Goal: Task Accomplishment & Management: Manage account settings

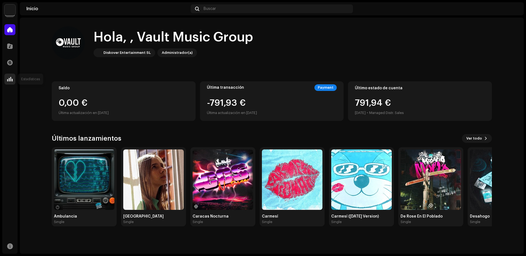
click at [5, 79] on div at bounding box center [9, 79] width 11 height 11
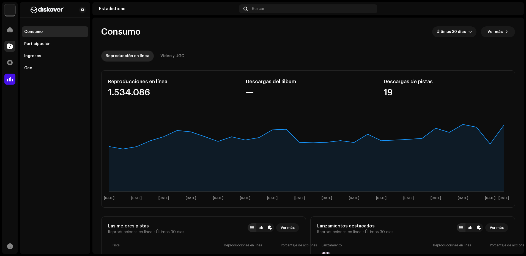
click at [11, 50] on div at bounding box center [9, 46] width 11 height 11
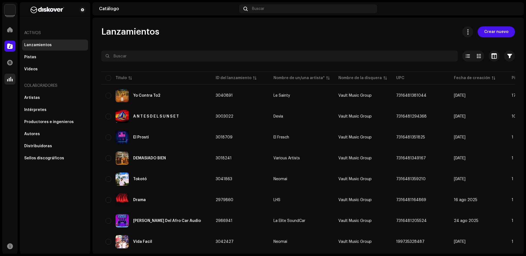
click at [10, 80] on span at bounding box center [10, 79] width 6 height 4
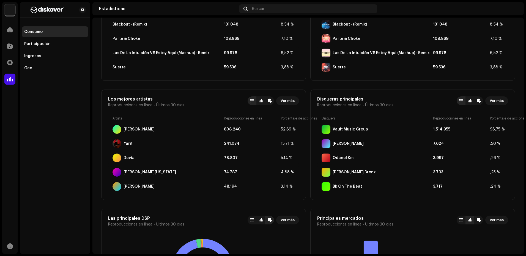
scroll to position [248, 0]
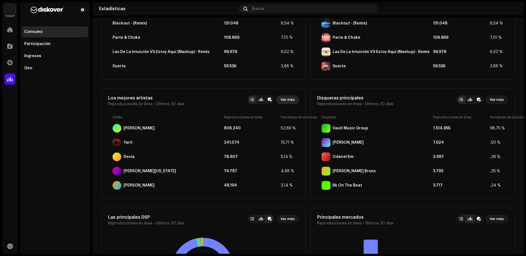
click at [287, 97] on span "Ver más" at bounding box center [288, 99] width 14 height 11
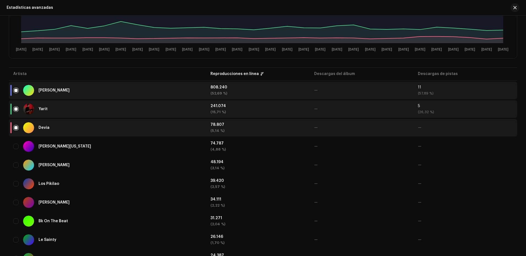
scroll to position [55, 0]
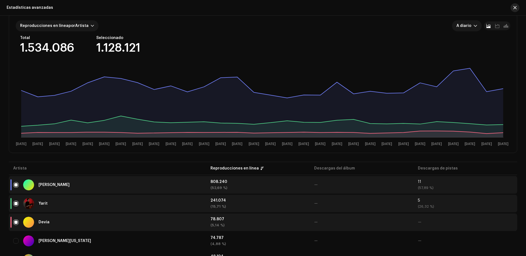
click at [515, 9] on span "button" at bounding box center [515, 8] width 3 height 4
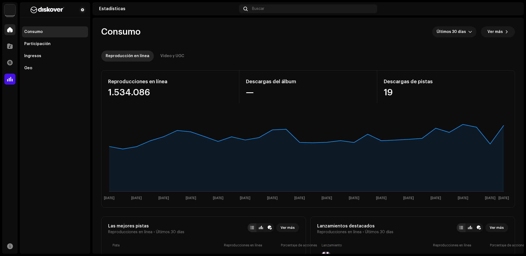
click at [12, 33] on div at bounding box center [9, 29] width 11 height 11
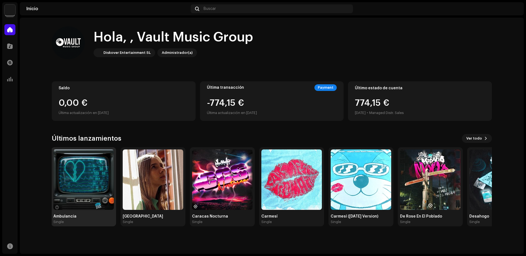
click at [88, 194] on img at bounding box center [83, 180] width 61 height 61
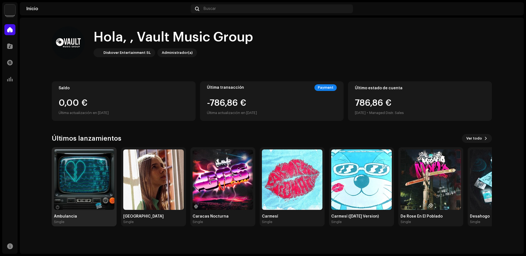
click at [87, 193] on img at bounding box center [84, 180] width 61 height 61
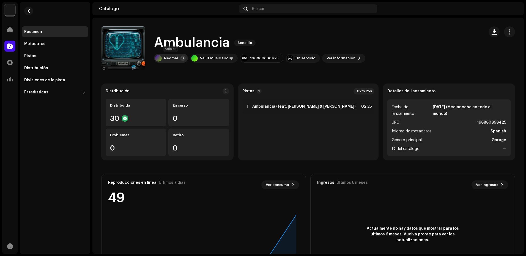
click at [168, 59] on div "Neomai" at bounding box center [171, 58] width 14 height 4
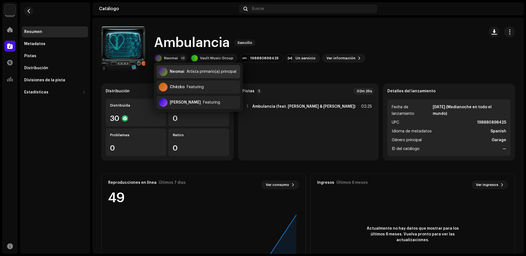
click at [181, 75] on div "Neomai Artista primario(a) principal" at bounding box center [199, 71] width 84 height 13
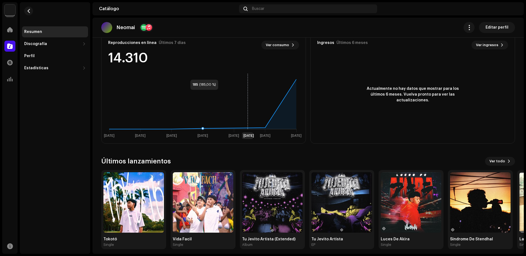
scroll to position [145, 0]
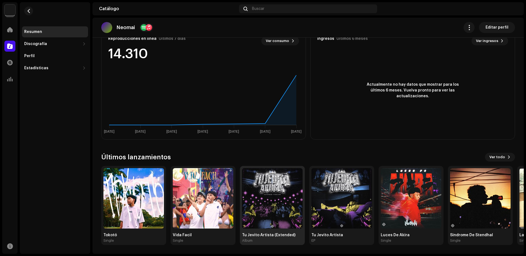
click at [253, 198] on img at bounding box center [272, 198] width 61 height 61
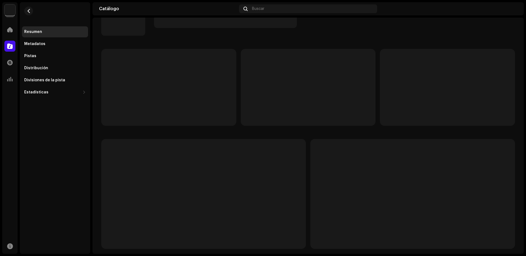
scroll to position [39, 0]
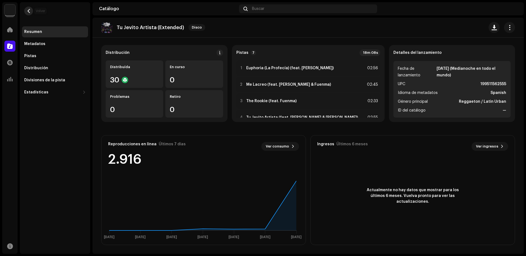
click at [31, 13] on button "button" at bounding box center [28, 11] width 9 height 9
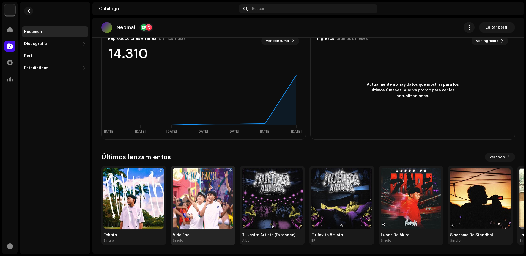
click at [207, 181] on img at bounding box center [203, 198] width 61 height 61
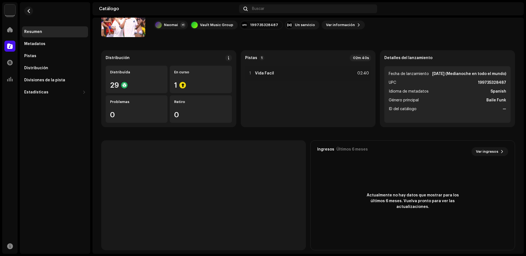
scroll to position [39, 0]
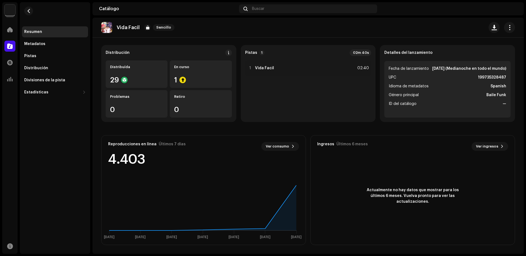
click at [288, 174] on rect at bounding box center [203, 207] width 198 height 69
click at [4, 28] on div "Inicio" at bounding box center [9, 29] width 15 height 15
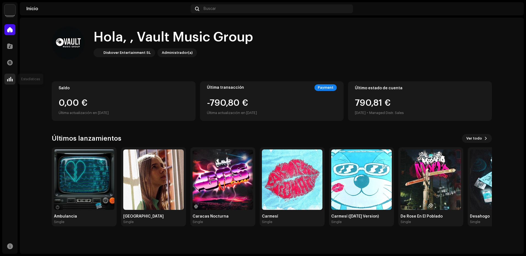
click at [12, 77] on span at bounding box center [10, 79] width 6 height 4
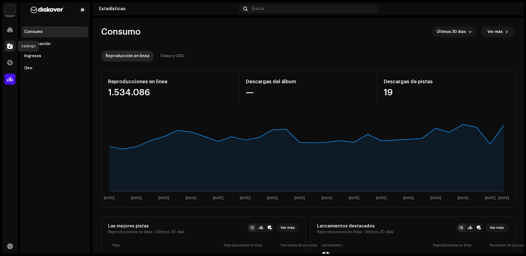
click at [7, 48] on span at bounding box center [10, 46] width 6 height 4
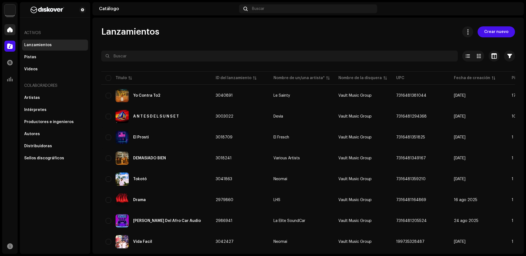
click at [14, 28] on div at bounding box center [9, 29] width 11 height 11
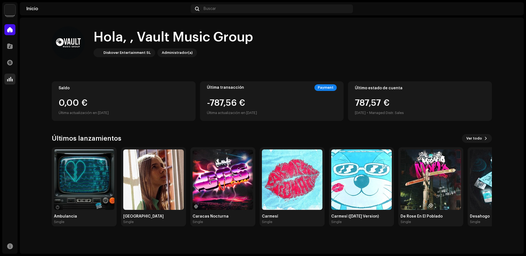
click at [9, 77] on span at bounding box center [10, 79] width 6 height 4
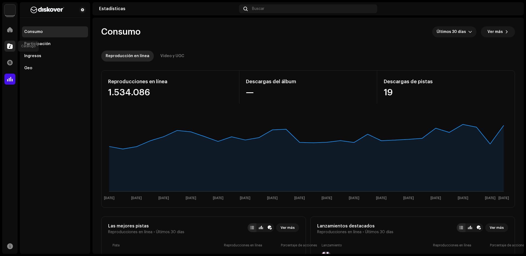
click at [8, 42] on div at bounding box center [9, 46] width 11 height 11
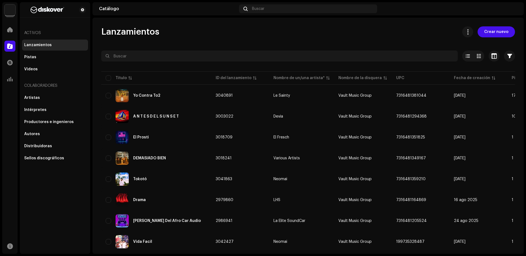
click at [11, 36] on div "Inicio" at bounding box center [9, 29] width 15 height 15
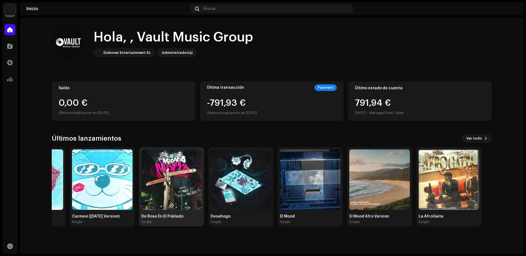
drag, startPoint x: 414, startPoint y: 167, endPoint x: 149, endPoint y: 184, distance: 265.3
click at [144, 183] on img at bounding box center [171, 180] width 61 height 61
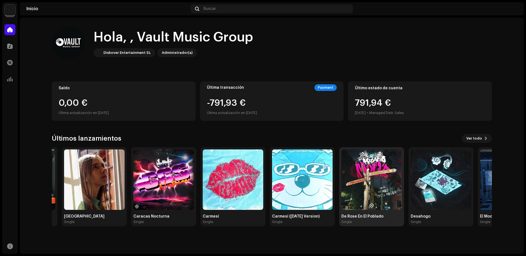
drag, startPoint x: 149, startPoint y: 184, endPoint x: 416, endPoint y: 182, distance: 266.7
click at [380, 186] on img at bounding box center [372, 180] width 61 height 61
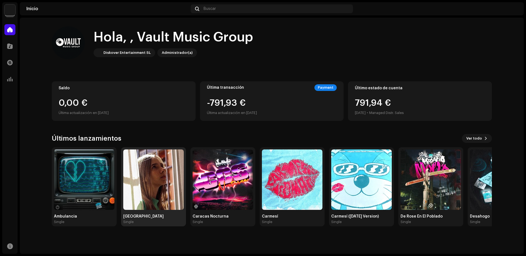
click at [147, 192] on img at bounding box center [153, 180] width 61 height 61
click at [166, 182] on img at bounding box center [153, 180] width 61 height 61
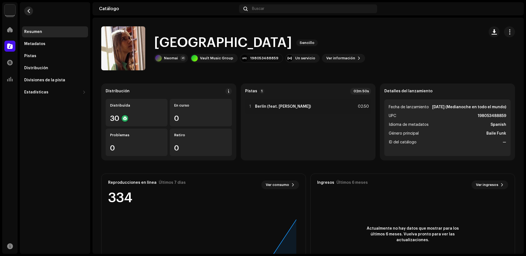
click at [31, 13] on span "button" at bounding box center [29, 11] width 4 height 4
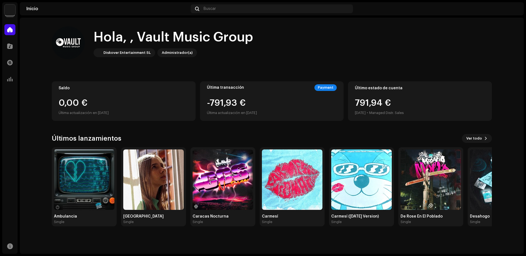
click at [17, 45] on div "Catálogo" at bounding box center [9, 46] width 15 height 15
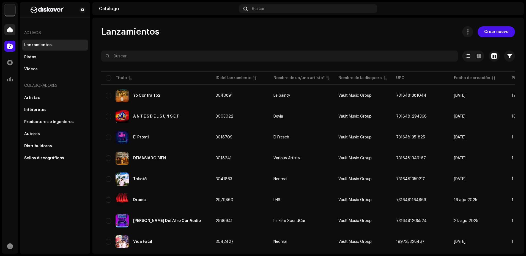
click at [6, 34] on div at bounding box center [9, 29] width 11 height 11
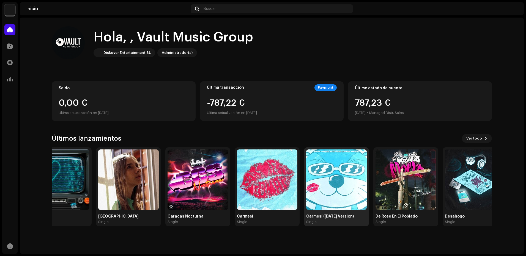
drag, startPoint x: 304, startPoint y: 160, endPoint x: 253, endPoint y: 166, distance: 51.3
click at [256, 165] on img at bounding box center [267, 180] width 61 height 61
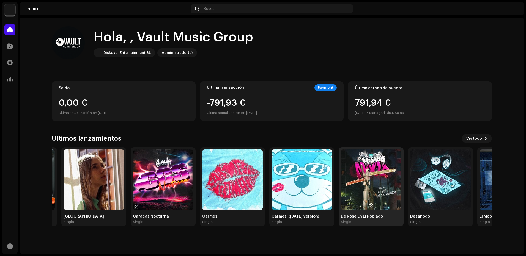
drag, startPoint x: 327, startPoint y: 167, endPoint x: 441, endPoint y: 158, distance: 114.0
click at [404, 158] on div "De Rose En El Poblado Single" at bounding box center [371, 187] width 65 height 79
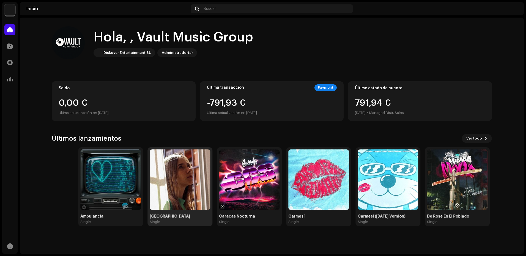
drag, startPoint x: 159, startPoint y: 185, endPoint x: 204, endPoint y: 186, distance: 45.1
click at [199, 186] on img at bounding box center [180, 180] width 61 height 61
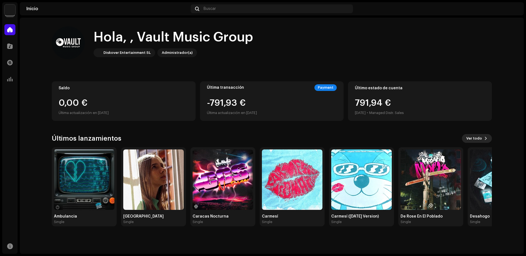
click at [466, 136] on button "Ver todo" at bounding box center [477, 138] width 30 height 9
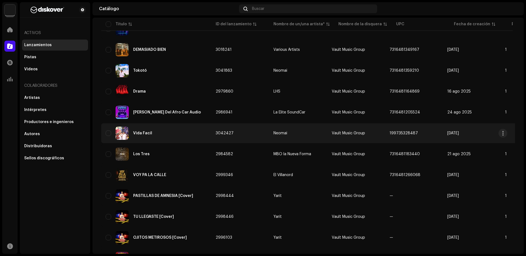
click at [195, 139] on div "Vida Facil" at bounding box center [156, 133] width 101 height 13
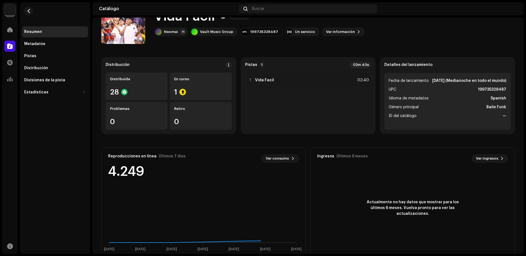
scroll to position [39, 0]
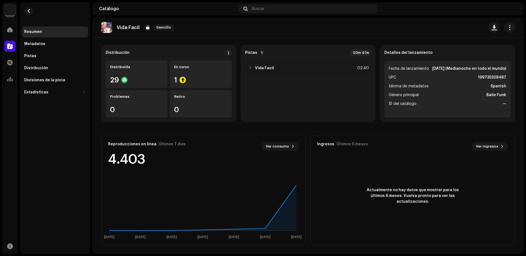
click at [8, 23] on div "Inicio" at bounding box center [9, 29] width 15 height 15
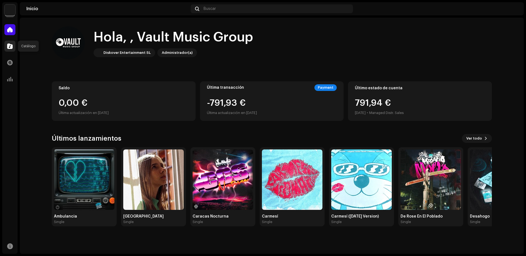
click at [14, 48] on div at bounding box center [9, 46] width 11 height 11
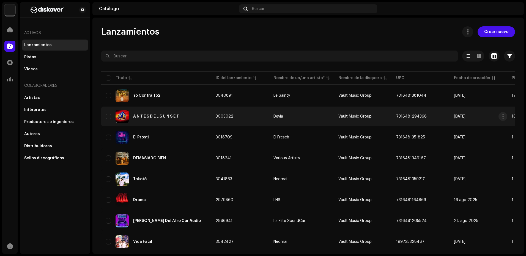
click at [147, 117] on div "A N T E S D E L S U N S E T" at bounding box center [156, 117] width 46 height 4
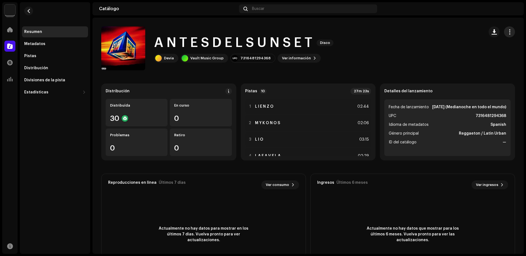
click at [508, 34] on span "button" at bounding box center [509, 32] width 5 height 4
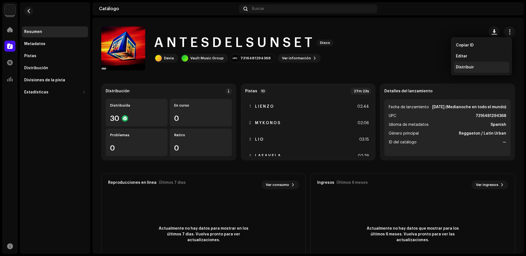
click at [472, 65] on div "Distribuir" at bounding box center [482, 67] width 56 height 11
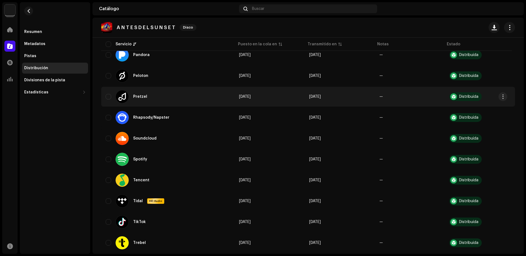
scroll to position [495, 0]
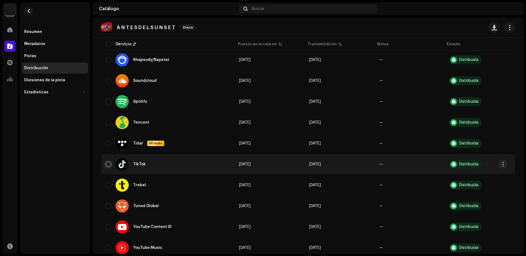
click at [107, 165] on input "checkbox" at bounding box center [109, 165] width 6 height 6
click at [107, 165] on input "Row Selected" at bounding box center [109, 165] width 6 height 6
click at [107, 165] on input "Row Unselected" at bounding box center [109, 165] width 6 height 6
checkbox input "true"
click at [501, 163] on span "button" at bounding box center [503, 164] width 4 height 4
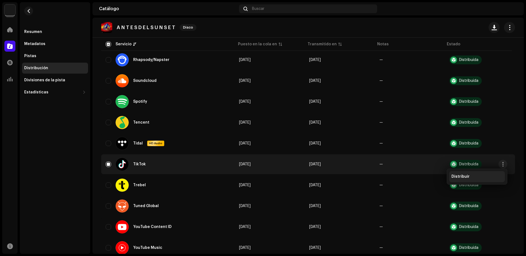
click at [475, 176] on div "Distribuir" at bounding box center [477, 177] width 51 height 4
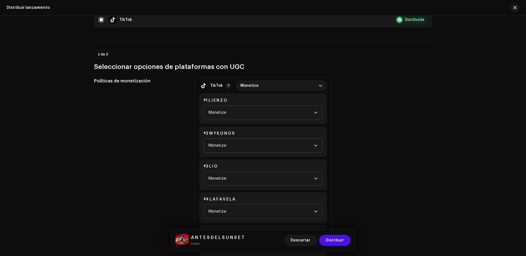
scroll to position [0, 0]
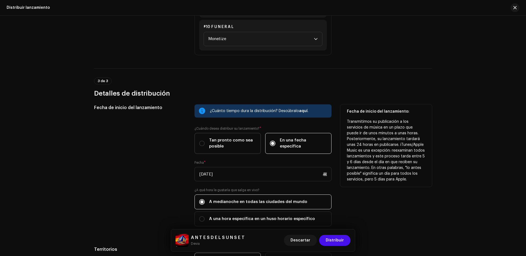
click at [235, 141] on span "Tan pronto como sea posible" at bounding box center [232, 144] width 47 height 12
click at [205, 141] on input "Tan pronto como sea posible" at bounding box center [202, 144] width 6 height 6
radio input "true"
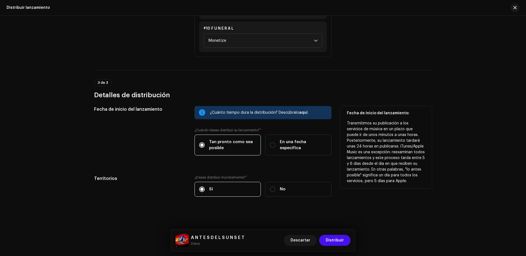
scroll to position [466, 0]
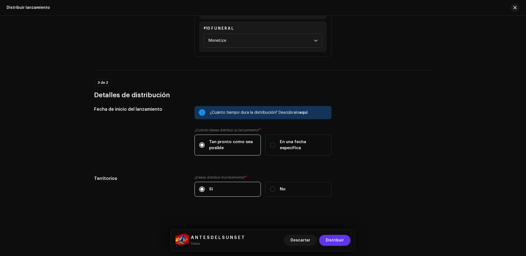
click at [337, 239] on span "Distribuir" at bounding box center [335, 240] width 18 height 11
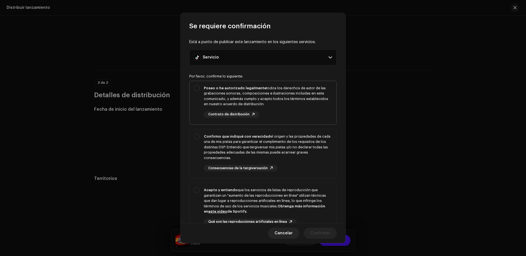
click at [291, 108] on div "Poseo o he autorizado legalmente todos los derechos de autor de las grabaciones…" at bounding box center [268, 102] width 128 height 32
checkbox input "true"
click at [299, 146] on div "Confirmo que indiqué con veracidad el origen y las propiedades de cada una de m…" at bounding box center [268, 147] width 128 height 27
checkbox input "true"
click at [296, 193] on div "Acepto y entiendo que los servicios de listas de reproducción que garantizan un…" at bounding box center [268, 201] width 128 height 27
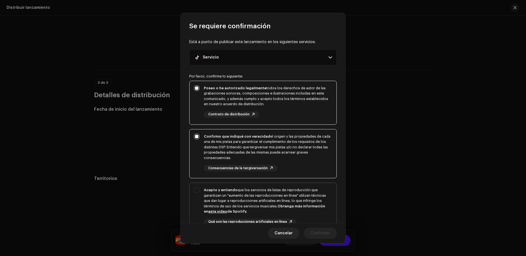
checkbox input "true"
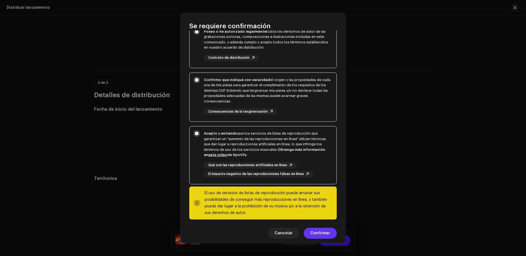
scroll to position [62, 0]
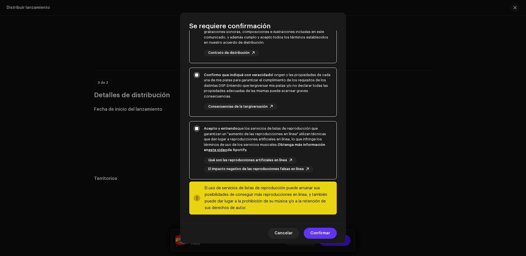
click at [320, 233] on span "Confirmar" at bounding box center [320, 233] width 20 height 11
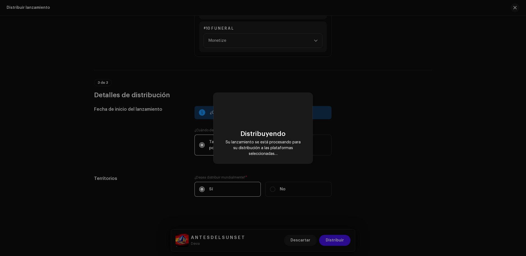
scroll to position [0, 0]
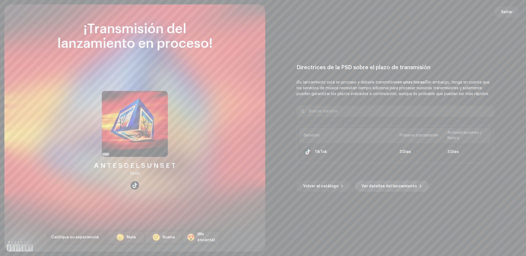
click at [374, 187] on span "Ver detalles del lanzamiento" at bounding box center [389, 186] width 55 height 11
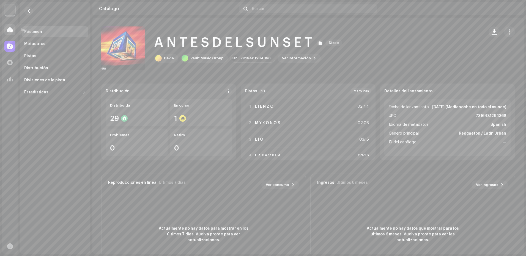
click at [10, 30] on span at bounding box center [10, 30] width 6 height 4
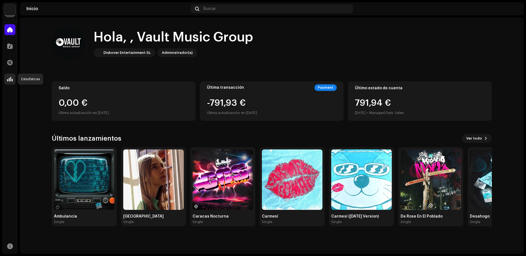
click at [7, 83] on div at bounding box center [9, 79] width 11 height 11
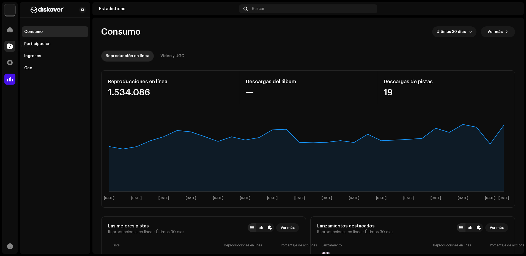
click at [6, 43] on div at bounding box center [9, 46] width 11 height 11
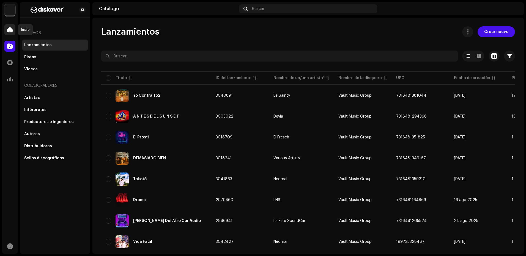
click at [10, 29] on span at bounding box center [10, 30] width 6 height 4
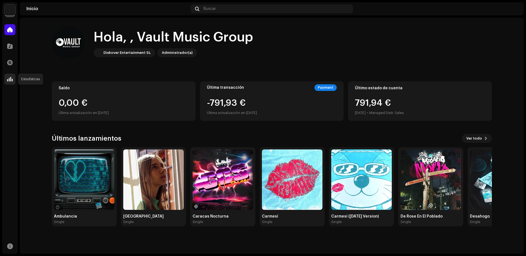
click at [13, 79] on div at bounding box center [9, 79] width 11 height 11
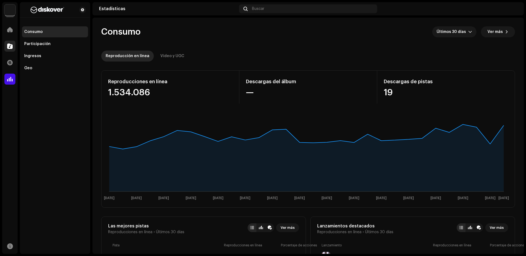
click at [14, 49] on div at bounding box center [9, 46] width 11 height 11
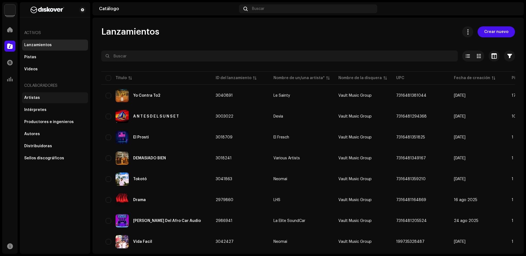
click at [45, 99] on div "Artistas" at bounding box center [55, 98] width 62 height 4
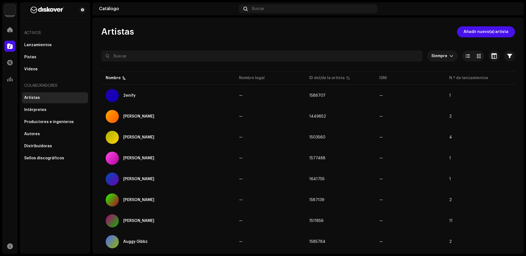
click at [3, 29] on div "Inicio" at bounding box center [9, 29] width 15 height 15
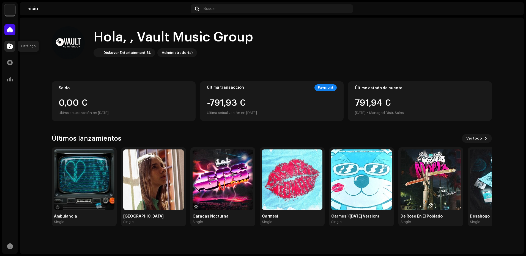
click at [7, 47] on div at bounding box center [9, 46] width 11 height 11
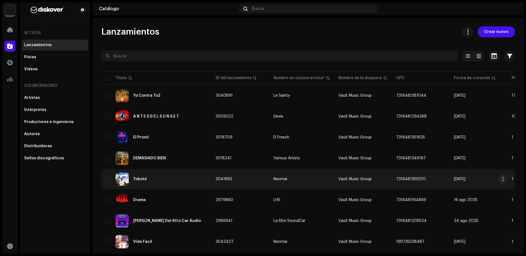
click at [170, 182] on div "Tokotó" at bounding box center [156, 179] width 101 height 13
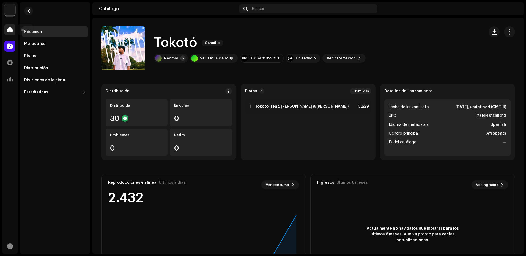
click at [8, 28] on span at bounding box center [10, 30] width 6 height 4
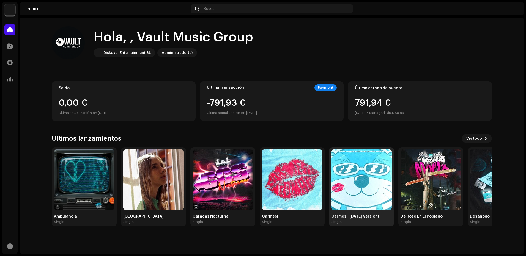
drag, startPoint x: 218, startPoint y: 169, endPoint x: 144, endPoint y: 171, distance: 73.8
click at [331, 171] on img at bounding box center [361, 180] width 61 height 61
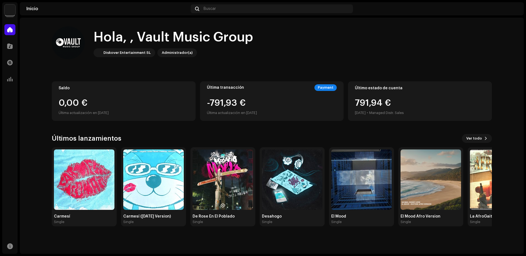
click at [479, 134] on div "Hola, , Vault Music Group Diskover Entertainment SL Administrador(a) Saldo 0,00…" at bounding box center [272, 127] width 440 height 218
click at [481, 143] on div "Últimos lanzamientos Ver todo Ambulancia Single [GEOGRAPHIC_DATA] Single Caraca…" at bounding box center [272, 180] width 440 height 92
click at [470, 136] on span "Ver todo" at bounding box center [474, 138] width 16 height 11
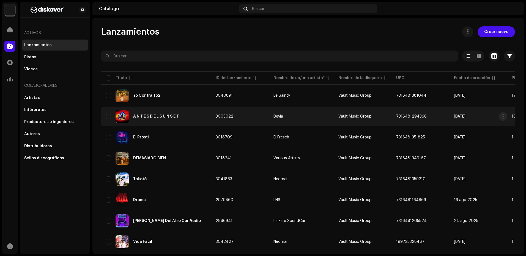
click at [204, 118] on div "A N T E S D E L S U N S E T" at bounding box center [156, 116] width 101 height 13
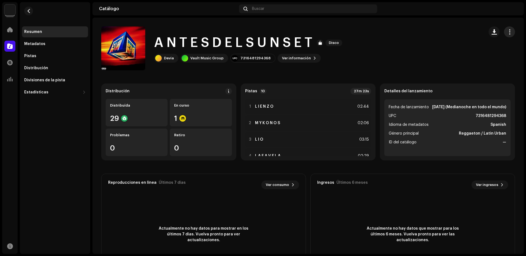
click at [507, 32] on span "button" at bounding box center [509, 32] width 5 height 4
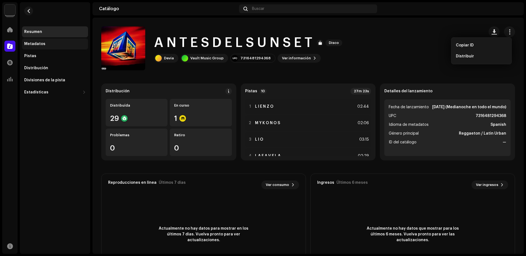
click at [53, 49] on div "Metadatos" at bounding box center [55, 44] width 66 height 11
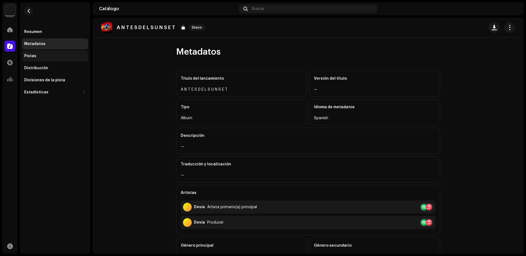
click at [59, 61] on div "Pistas" at bounding box center [55, 56] width 66 height 11
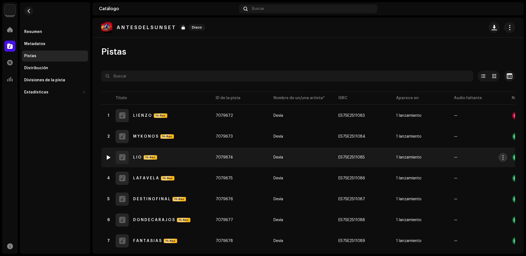
click at [500, 156] on button "button" at bounding box center [503, 157] width 9 height 9
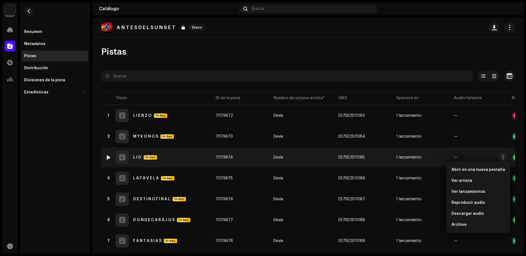
click at [253, 156] on td "7079674" at bounding box center [240, 158] width 58 height 20
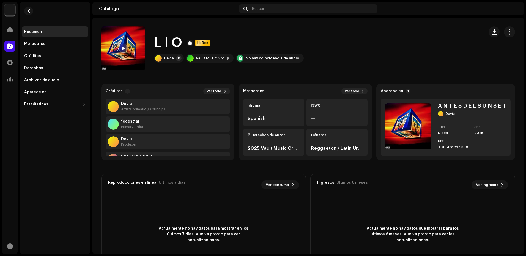
click at [513, 31] on div "L I O Hi-Res Devia +1 Vault Music Group No hay coincidencia de audio" at bounding box center [308, 48] width 432 height 44
click at [508, 33] on span "button" at bounding box center [509, 32] width 5 height 4
click at [314, 70] on catalog-tracks-details-overview "L I O Hi-Res L I O Hi-Res Devia +1 Vault Music Group No hay coincidencia de aud…" at bounding box center [308, 155] width 432 height 275
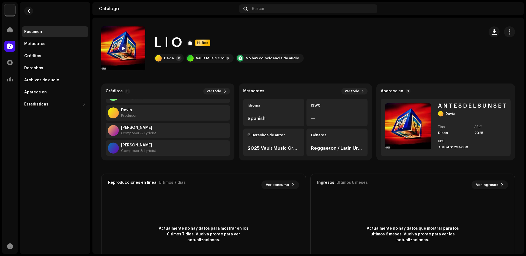
scroll to position [35, 0]
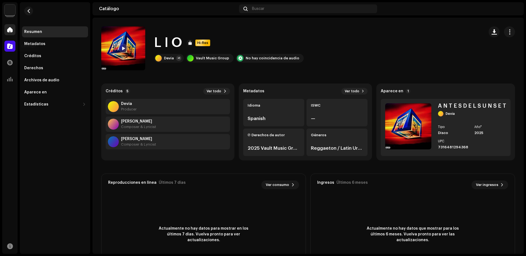
click at [5, 34] on div at bounding box center [9, 29] width 11 height 11
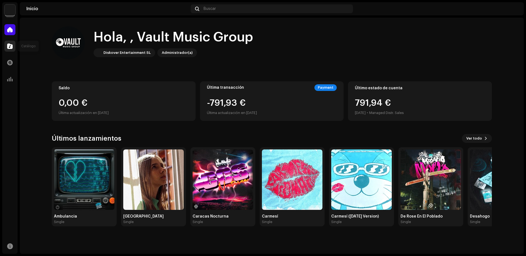
click at [12, 47] on span at bounding box center [10, 46] width 6 height 4
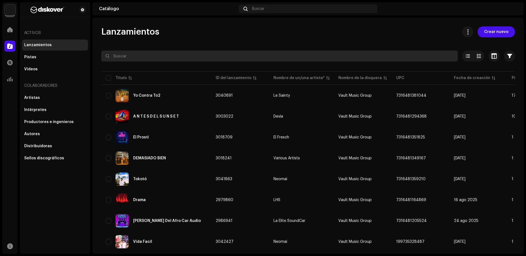
click at [136, 54] on input "text" at bounding box center [279, 56] width 357 height 11
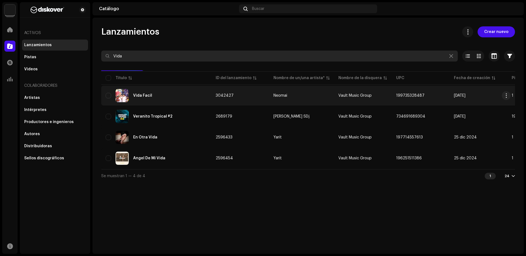
type input "Vida"
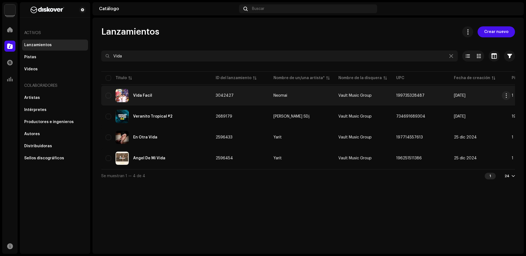
click at [166, 89] on div "Vida Facil" at bounding box center [156, 95] width 101 height 13
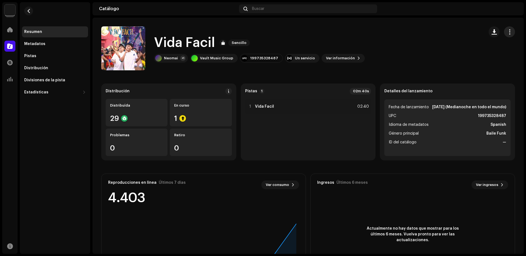
click at [507, 32] on span "button" at bounding box center [509, 32] width 5 height 4
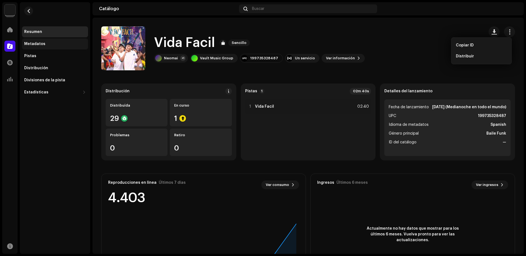
click at [35, 48] on div "Metadatos" at bounding box center [55, 44] width 66 height 11
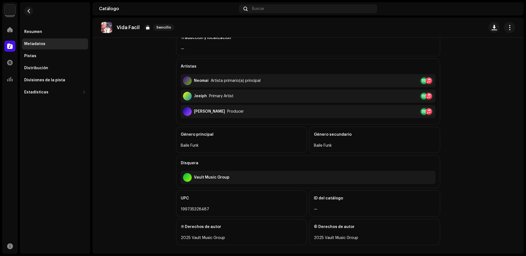
scroll to position [131, 0]
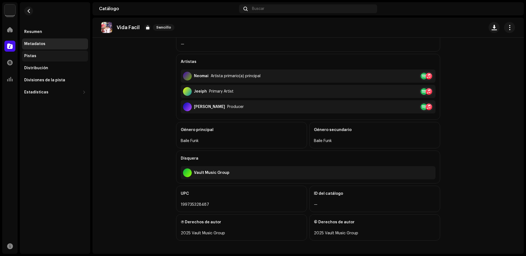
click at [35, 59] on div "Pistas" at bounding box center [55, 56] width 66 height 11
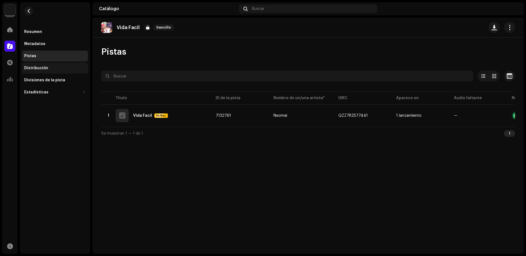
click at [58, 64] on div "Distribución" at bounding box center [55, 68] width 66 height 11
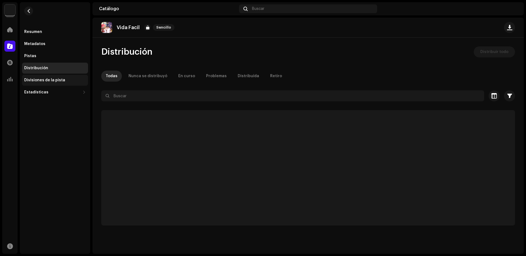
click at [62, 85] on div "Divisiones de la pista" at bounding box center [55, 80] width 66 height 11
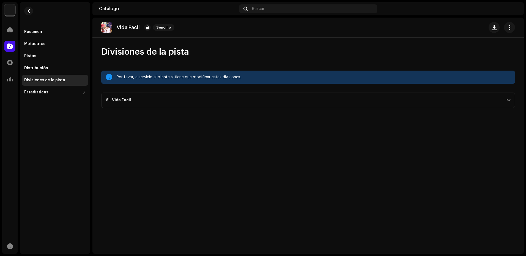
click at [143, 97] on p-accordion-header "#1 Vida Facil" at bounding box center [308, 100] width 414 height 15
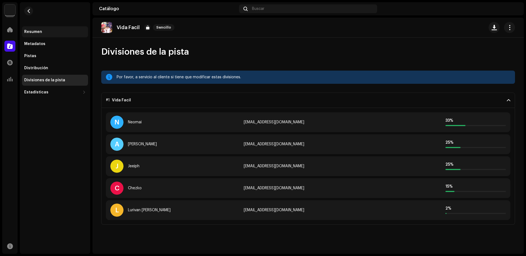
click at [49, 30] on div "Resumen" at bounding box center [55, 32] width 62 height 4
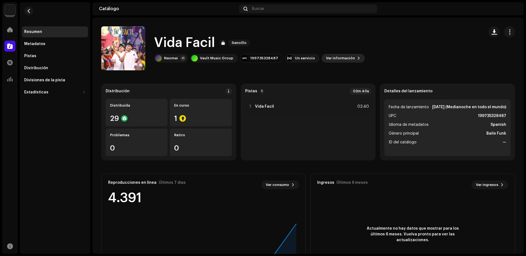
click at [328, 58] on span "Ver información" at bounding box center [340, 58] width 29 height 11
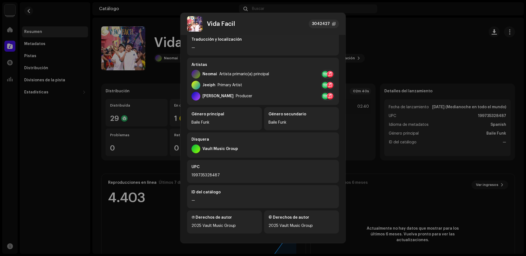
scroll to position [76, 0]
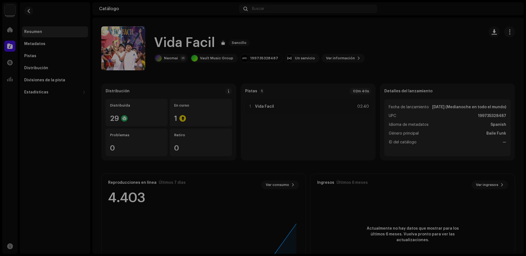
drag, startPoint x: 451, startPoint y: 67, endPoint x: 466, endPoint y: 63, distance: 15.5
click at [456, 66] on div "Vida Facil 3042427 Metadatos Distribución Idioma de metadatos Spanish Título de…" at bounding box center [263, 128] width 526 height 256
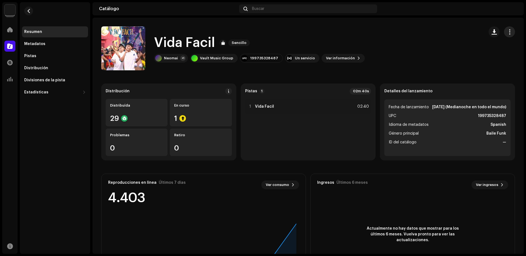
click at [507, 33] on span "button" at bounding box center [509, 32] width 5 height 4
click at [484, 52] on div "Distribuir" at bounding box center [482, 56] width 56 height 11
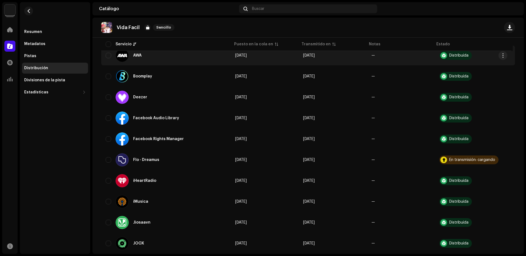
scroll to position [142, 0]
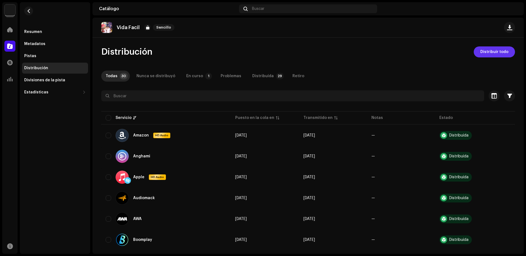
click at [488, 55] on span "Distribuir todo" at bounding box center [495, 52] width 28 height 11
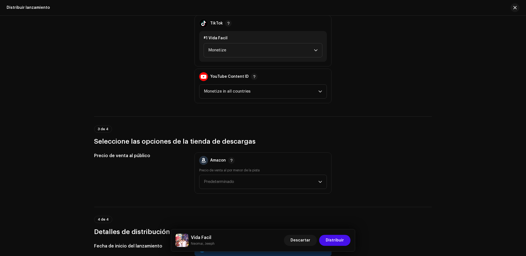
scroll to position [682, 0]
click at [517, 8] on button "button" at bounding box center [515, 7] width 9 height 9
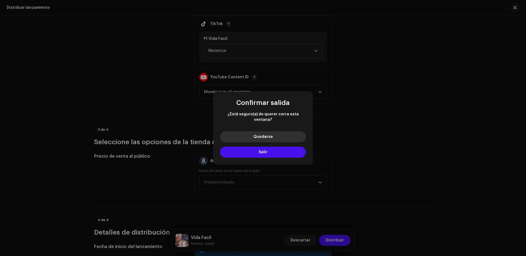
click at [261, 135] on span "Quedarse" at bounding box center [263, 137] width 20 height 4
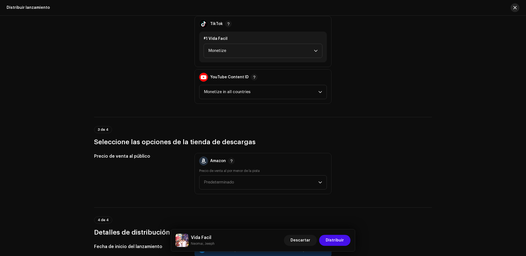
click at [514, 9] on span "button" at bounding box center [515, 8] width 3 height 4
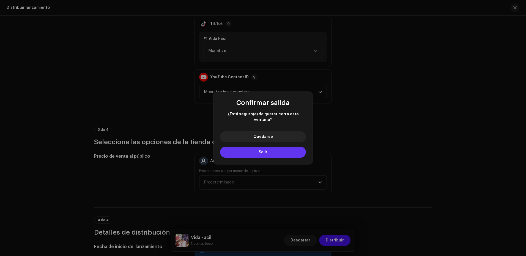
click at [290, 149] on button "Salir" at bounding box center [263, 152] width 86 height 11
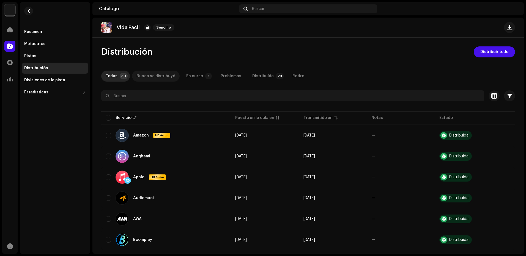
click at [169, 75] on div "Nunca se distribuyó" at bounding box center [155, 76] width 39 height 11
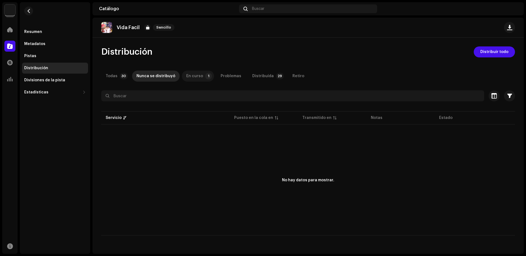
click at [198, 76] on div "En curso" at bounding box center [194, 76] width 17 height 11
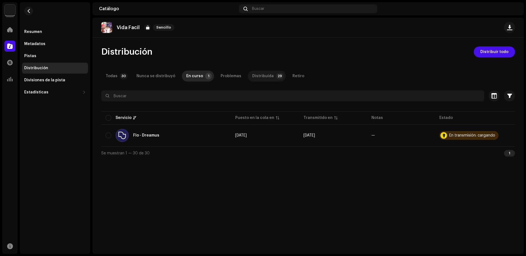
click at [267, 73] on p-tab "Distribuída 29" at bounding box center [267, 76] width 38 height 11
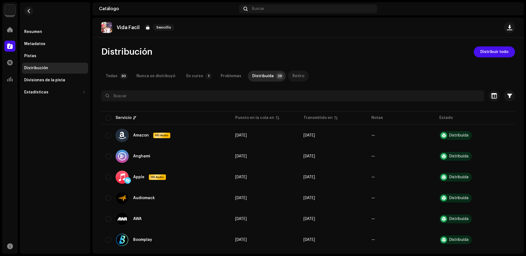
click at [293, 74] on div "Retiro" at bounding box center [299, 76] width 12 height 11
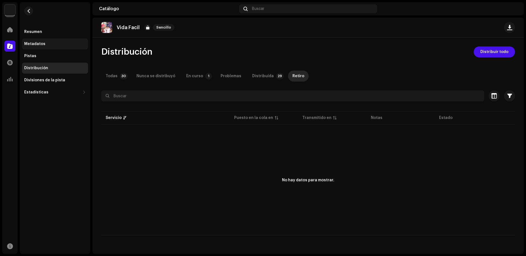
click at [51, 47] on div "Metadatos" at bounding box center [55, 44] width 66 height 11
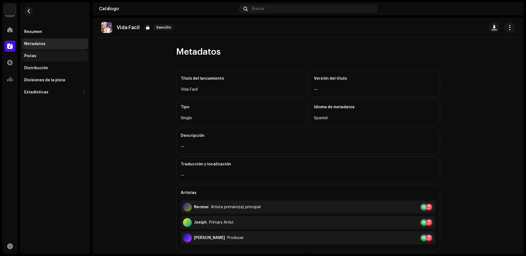
click at [50, 54] on div "Pistas" at bounding box center [55, 56] width 62 height 4
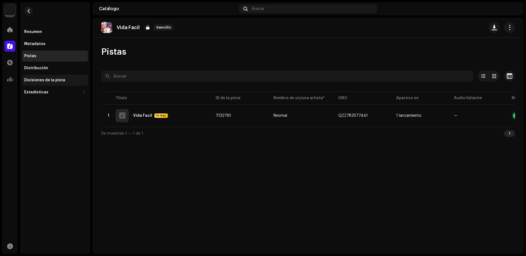
click at [67, 75] on div "Divisiones de la pista" at bounding box center [55, 80] width 66 height 11
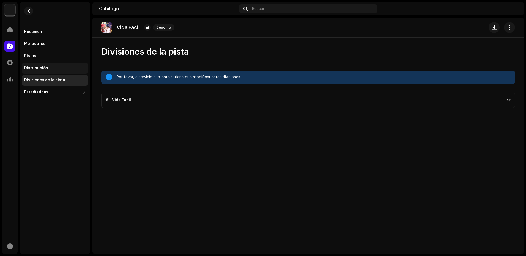
click at [58, 70] on div "Distribución" at bounding box center [55, 68] width 66 height 11
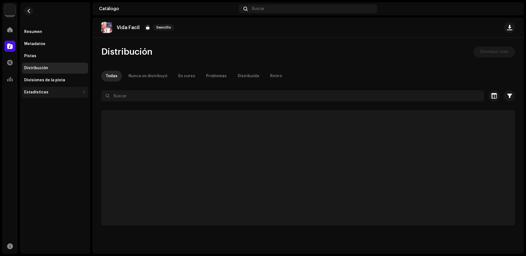
click at [61, 92] on div "Estadísticas" at bounding box center [52, 92] width 56 height 4
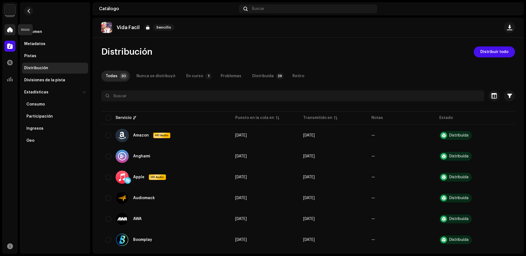
click at [10, 26] on div at bounding box center [9, 29] width 11 height 11
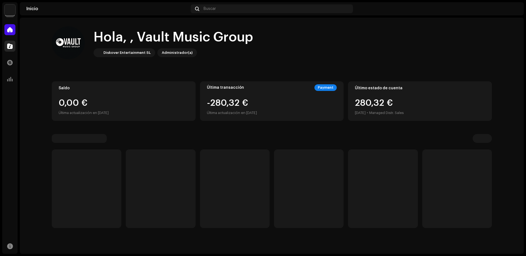
click at [14, 42] on div at bounding box center [9, 46] width 11 height 11
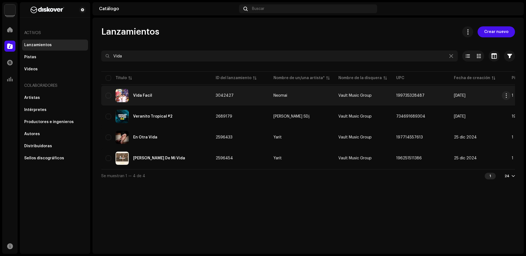
click at [207, 90] on div "Vida Facil" at bounding box center [156, 95] width 101 height 13
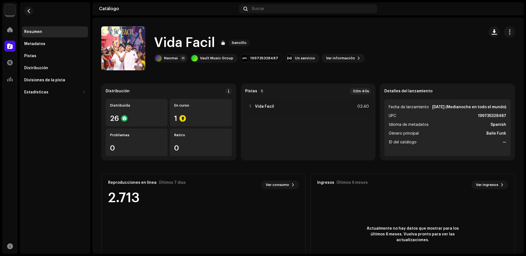
click at [511, 28] on re-m-actions-button at bounding box center [509, 31] width 11 height 11
click at [509, 29] on button "button" at bounding box center [509, 31] width 11 height 11
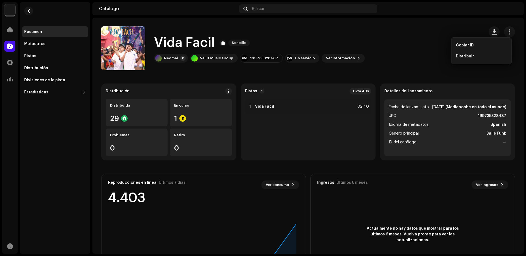
click at [384, 53] on div "Vida Facil Sencillo Neomai +1 Vault Music Group 199735328487 Un servicio Ver in…" at bounding box center [290, 48] width 379 height 44
click at [340, 57] on span "Ver información" at bounding box center [340, 58] width 29 height 11
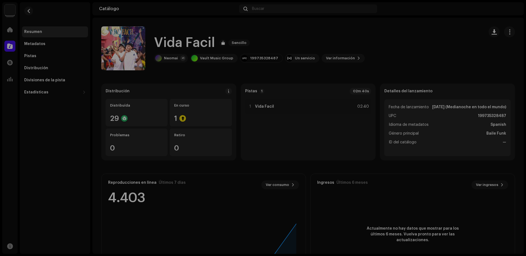
click at [121, 60] on div "Vida Facil 3042427 Metadatos Distribución Idioma de metadatos Spanish Título de…" at bounding box center [263, 128] width 526 height 256
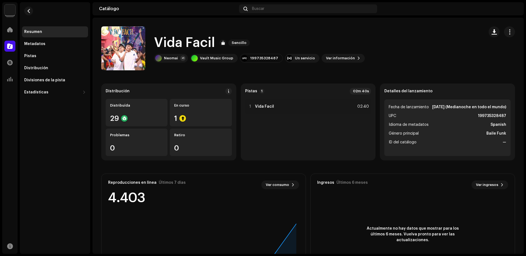
click at [1, 25] on div "Vault Music Group Inicio Catálogo Transacciones Estadísticas Recursos Resumen M…" at bounding box center [263, 128] width 526 height 256
click at [12, 28] on span at bounding box center [10, 30] width 6 height 4
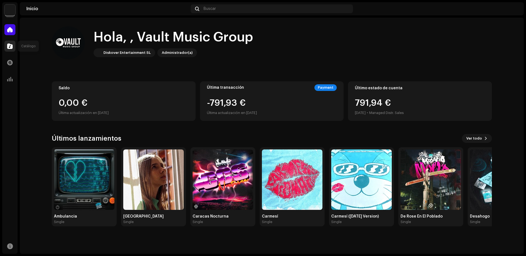
click at [6, 47] on div at bounding box center [9, 46] width 11 height 11
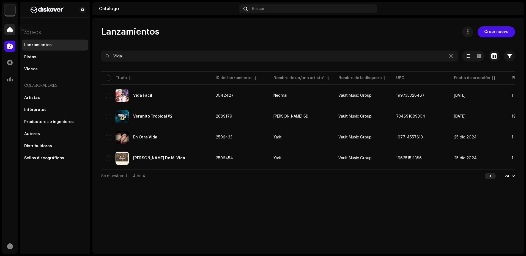
click at [8, 34] on div at bounding box center [9, 29] width 11 height 11
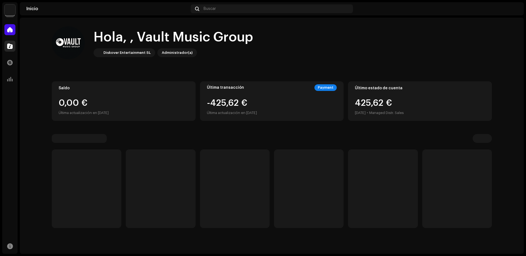
click at [10, 47] on span at bounding box center [10, 46] width 6 height 4
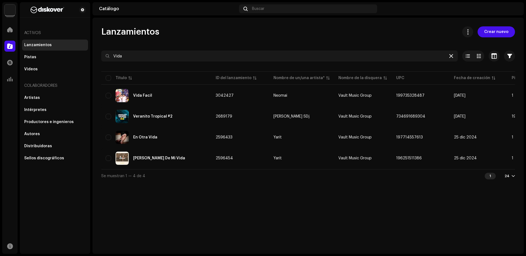
click at [452, 58] on div at bounding box center [451, 56] width 7 height 7
click at [452, 57] on icon at bounding box center [451, 56] width 4 height 4
click at [452, 57] on div at bounding box center [451, 56] width 7 height 7
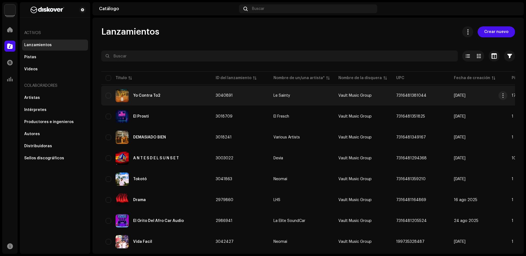
click at [183, 99] on div "Yo Contra To2" at bounding box center [156, 95] width 101 height 13
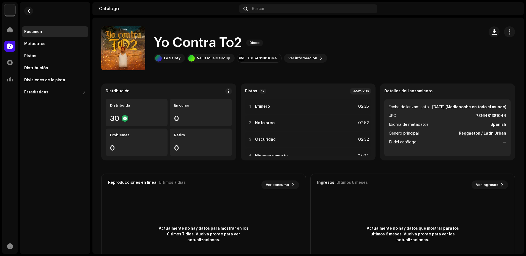
click at [432, 108] on strong "31 oct 2025 (Medianoche en todo el mundo)" at bounding box center [469, 107] width 74 height 7
drag, startPoint x: 426, startPoint y: 108, endPoint x: 420, endPoint y: 104, distance: 7.6
click at [420, 104] on span "Fecha de lanzamiento" at bounding box center [409, 107] width 40 height 7
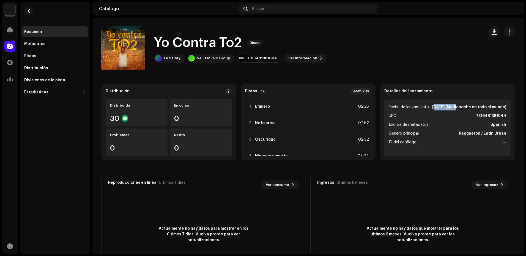
drag, startPoint x: 426, startPoint y: 105, endPoint x: 445, endPoint y: 106, distance: 19.0
click at [445, 106] on strong "31 oct 2025 (Medianoche en todo el mundo)" at bounding box center [469, 107] width 74 height 7
copy strong "31 oct 2025"
click at [13, 30] on div at bounding box center [9, 29] width 11 height 11
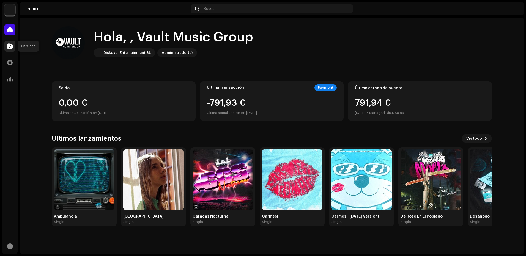
click at [12, 51] on div at bounding box center [9, 46] width 11 height 11
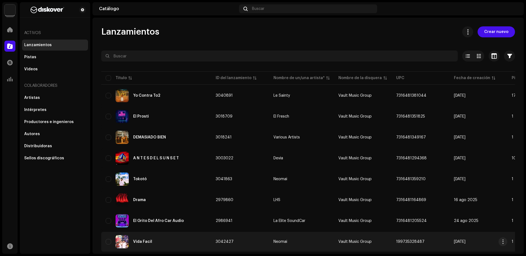
click at [171, 238] on div "Vida Facil" at bounding box center [156, 242] width 101 height 13
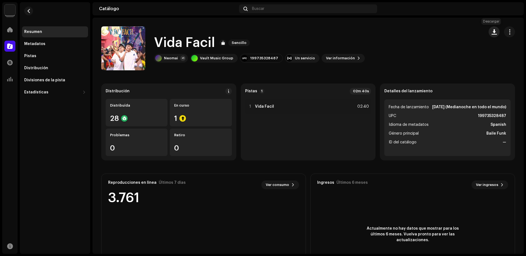
click at [496, 32] on button "button" at bounding box center [494, 31] width 11 height 11
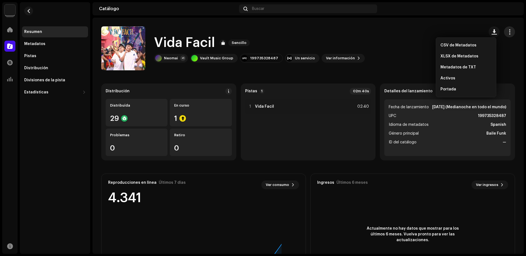
click at [504, 32] on button "button" at bounding box center [509, 31] width 11 height 11
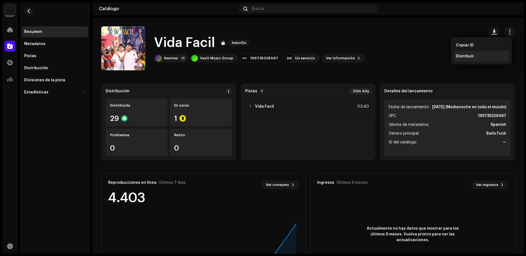
click at [481, 56] on div "Distribuir" at bounding box center [481, 56] width 51 height 4
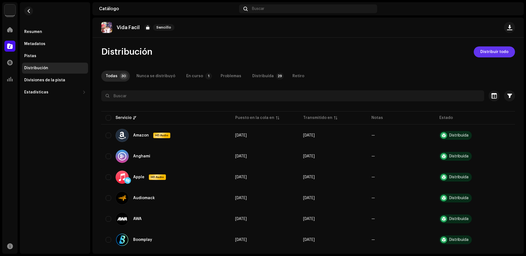
click at [484, 47] on span "Distribuir todo" at bounding box center [495, 52] width 28 height 11
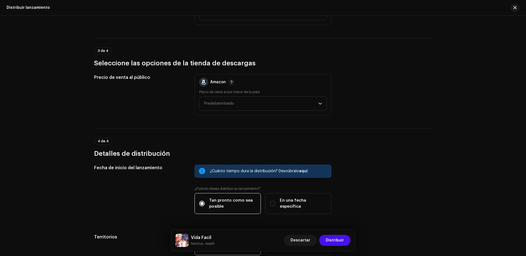
scroll to position [820, 0]
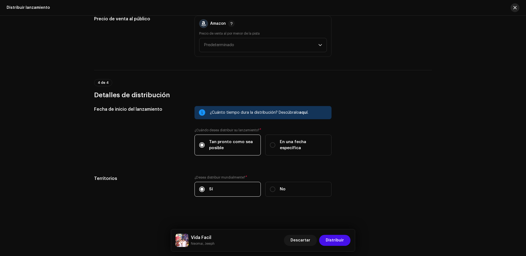
click at [517, 9] on button "button" at bounding box center [515, 7] width 9 height 9
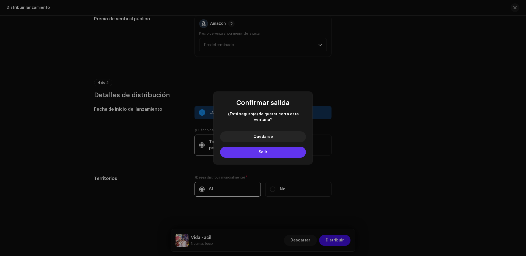
click at [268, 147] on button "Salir" at bounding box center [263, 152] width 86 height 11
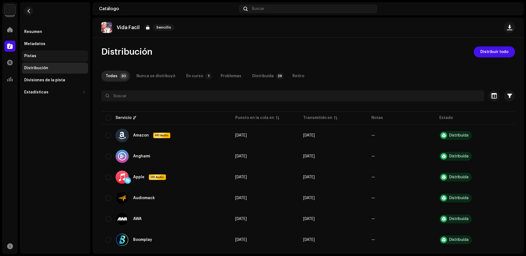
click at [41, 53] on div "Pistas" at bounding box center [55, 56] width 66 height 11
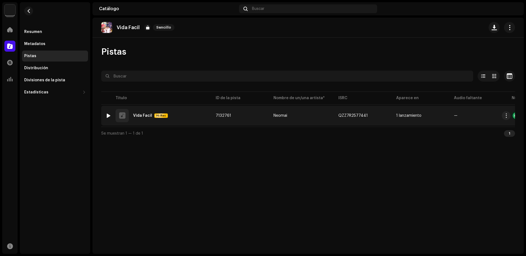
click at [327, 113] on td "Neomai" at bounding box center [301, 116] width 65 height 20
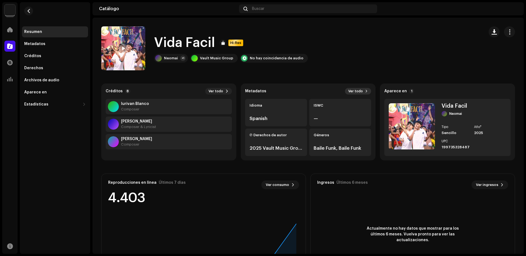
click at [365, 93] on span at bounding box center [366, 91] width 3 height 4
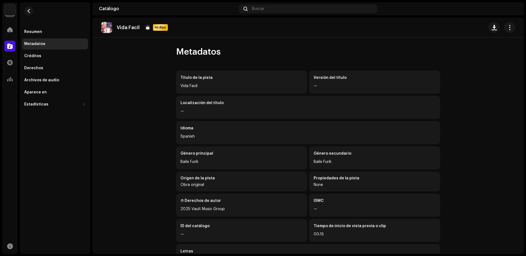
click at [118, 95] on catalog-tracks-details-metadata "Vida Facil Hi-Res Metadatos Título de la pista Vida Facil Versión del título — …" at bounding box center [308, 208] width 432 height 380
click at [45, 54] on div "Créditos" at bounding box center [55, 56] width 66 height 11
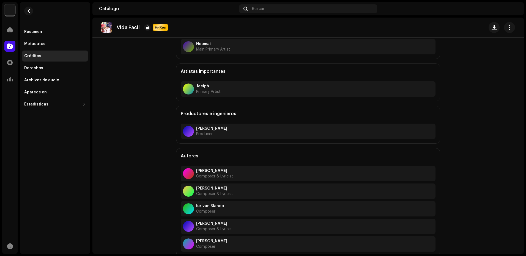
scroll to position [52, 0]
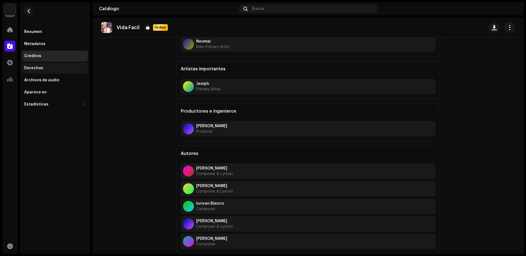
click at [57, 69] on div "Derechos" at bounding box center [55, 68] width 62 height 4
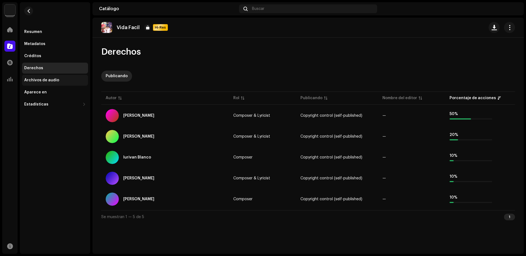
click at [53, 81] on div "Archivos de audio" at bounding box center [41, 80] width 35 height 4
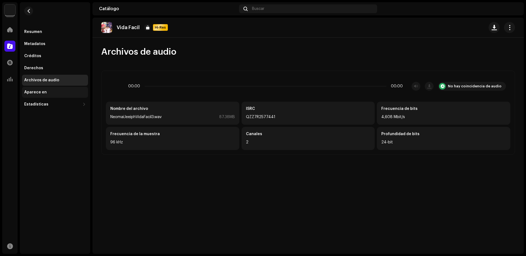
click at [63, 91] on div "Aparece en" at bounding box center [55, 92] width 62 height 4
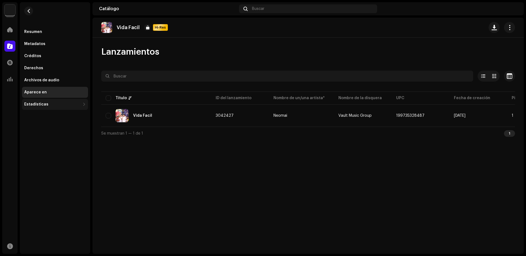
click at [51, 106] on div "Estadísticas" at bounding box center [52, 104] width 56 height 4
click at [54, 126] on div "Participación" at bounding box center [55, 128] width 66 height 11
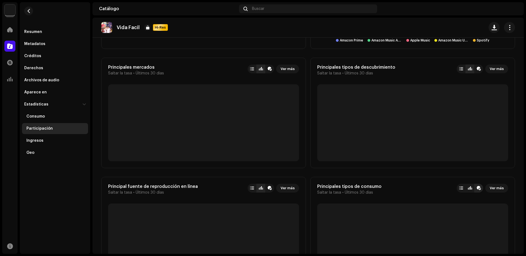
scroll to position [360, 0]
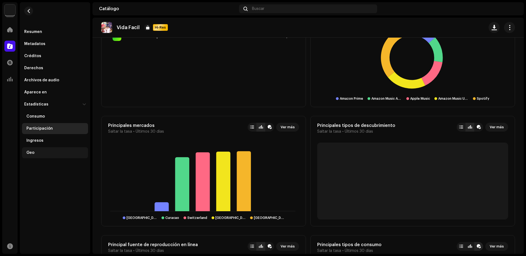
click at [54, 152] on div "Geo" at bounding box center [55, 153] width 59 height 4
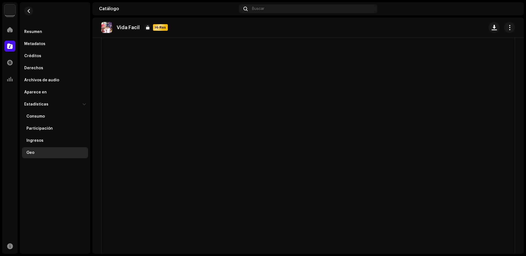
scroll to position [124, 0]
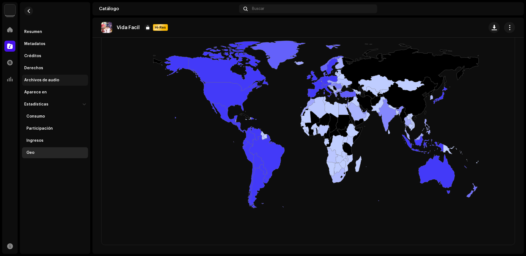
click at [49, 81] on div "Archivos de audio" at bounding box center [41, 80] width 35 height 4
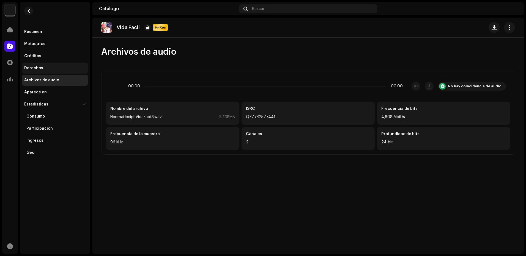
click at [50, 70] on div "Derechos" at bounding box center [55, 68] width 62 height 4
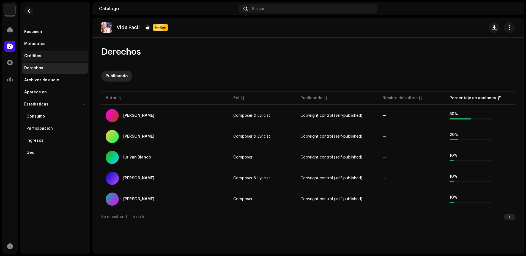
click at [42, 58] on div "Créditos" at bounding box center [55, 56] width 66 height 11
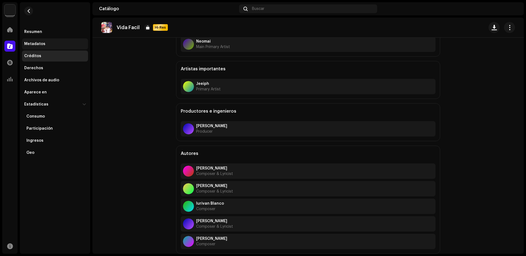
click at [40, 41] on div "Metadatos" at bounding box center [55, 44] width 66 height 11
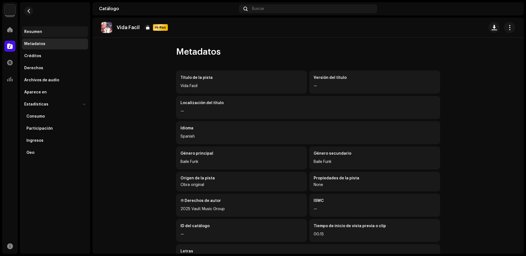
click at [41, 30] on div "Resumen" at bounding box center [33, 32] width 18 height 4
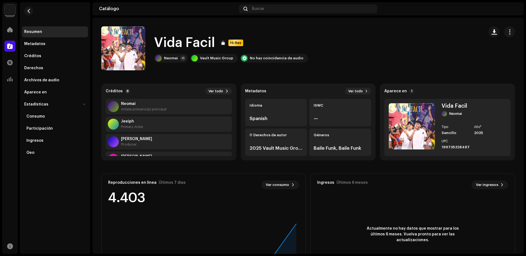
click at [504, 28] on re-m-actions-button at bounding box center [509, 31] width 11 height 11
click at [504, 31] on button "button" at bounding box center [509, 31] width 11 height 11
click at [11, 28] on span at bounding box center [10, 30] width 6 height 4
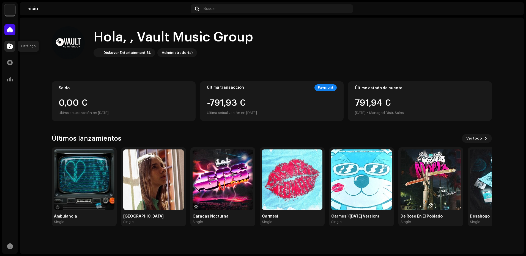
click at [8, 45] on span at bounding box center [10, 46] width 6 height 4
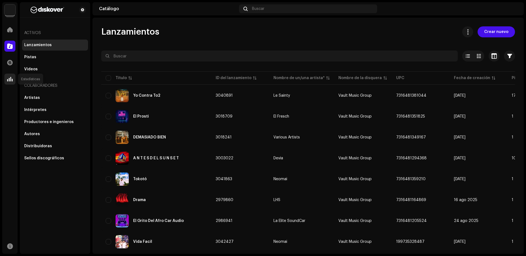
click at [10, 80] on span at bounding box center [10, 79] width 6 height 4
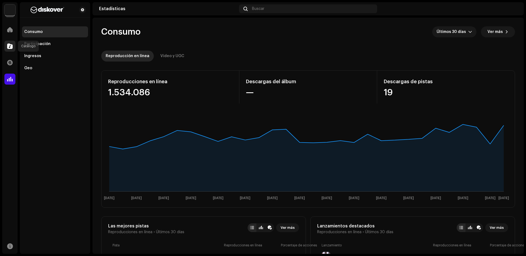
click at [12, 47] on span at bounding box center [10, 46] width 6 height 4
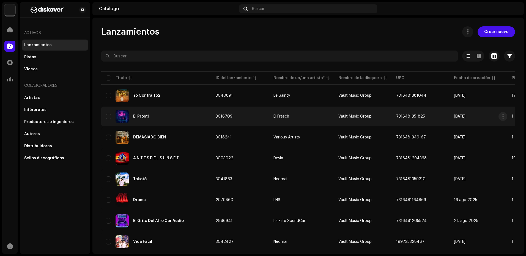
click at [162, 121] on div "El Prosti" at bounding box center [156, 116] width 101 height 13
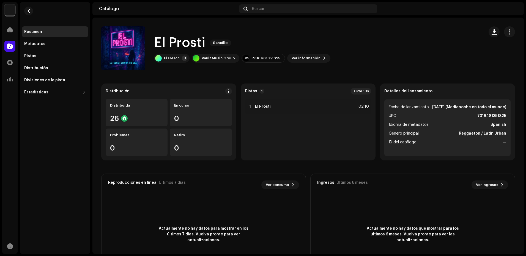
click at [178, 46] on h1 "El Prosti" at bounding box center [179, 43] width 51 height 18
drag, startPoint x: 178, startPoint y: 46, endPoint x: 331, endPoint y: 65, distance: 154.5
click at [331, 65] on div "El Prosti Sencillo El Fresch +1 Vault Music Group 7316481351825 Ver información" at bounding box center [290, 48] width 379 height 44
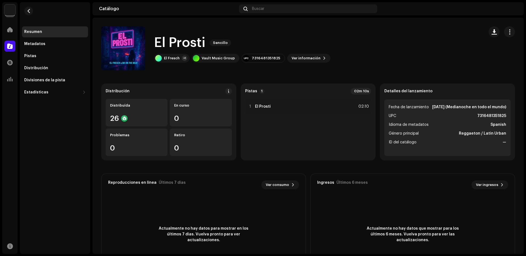
drag, startPoint x: 146, startPoint y: 41, endPoint x: 182, endPoint y: 32, distance: 36.9
click at [182, 32] on div "El Prosti Sencillo El Fresch +1 Vault Music Group 7316481351825 Ver información" at bounding box center [290, 48] width 379 height 44
click at [186, 39] on h1 "El Prosti" at bounding box center [179, 43] width 51 height 18
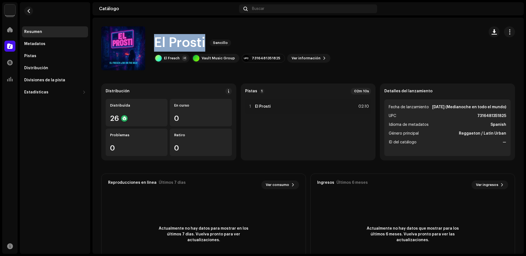
drag, startPoint x: 186, startPoint y: 39, endPoint x: 163, endPoint y: 28, distance: 25.2
click at [163, 28] on div "El Prosti Sencillo El Fresch +1 Vault Music Group 7316481351825 Ver información" at bounding box center [290, 48] width 379 height 44
click at [4, 32] on div "Inicio" at bounding box center [9, 29] width 15 height 15
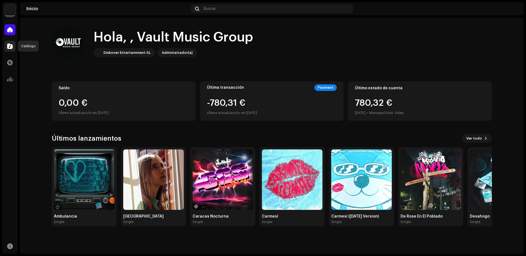
click at [12, 47] on span at bounding box center [10, 46] width 6 height 4
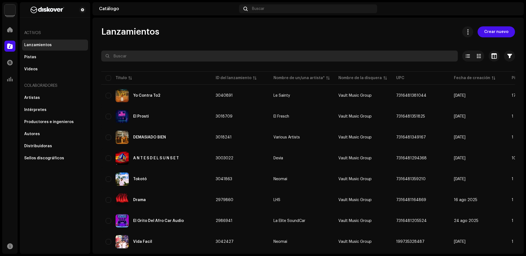
click at [151, 59] on input "text" at bounding box center [279, 56] width 357 height 11
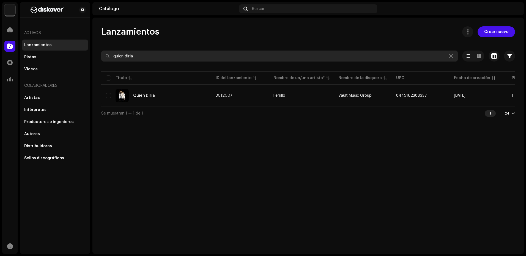
drag, startPoint x: 159, startPoint y: 57, endPoint x: 90, endPoint y: 58, distance: 68.3
click at [93, 58] on div "Lanzamientos Crear nuevo quien diria Seleccionado 0 Opciones Filtros Estado de …" at bounding box center [308, 73] width 432 height 94
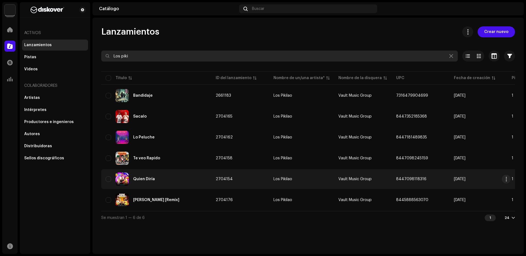
type input "Los piki"
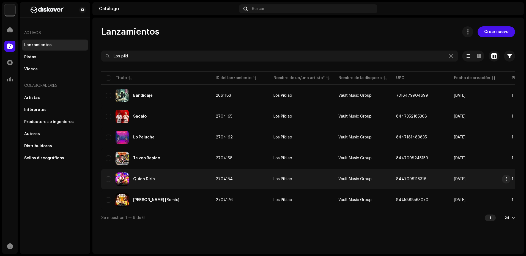
click at [190, 180] on div "Quien Diría" at bounding box center [156, 179] width 101 height 13
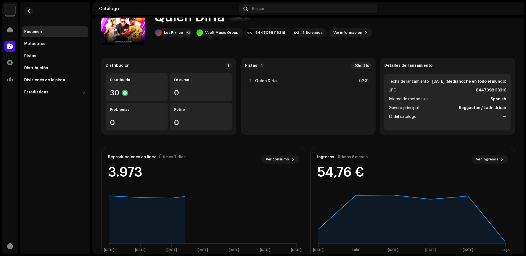
scroll to position [28, 0]
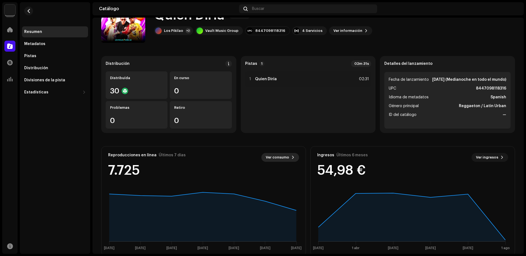
click at [284, 158] on span "Ver consumo" at bounding box center [277, 157] width 23 height 11
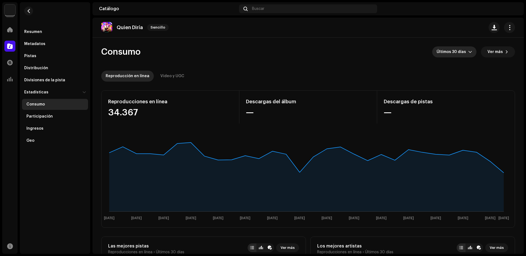
click at [456, 54] on span "Últimos 30 días" at bounding box center [453, 52] width 32 height 11
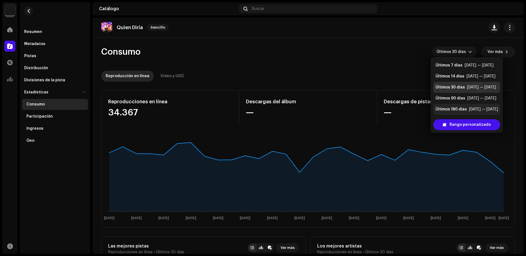
click at [457, 110] on div "Últimos 180 días" at bounding box center [451, 110] width 31 height 6
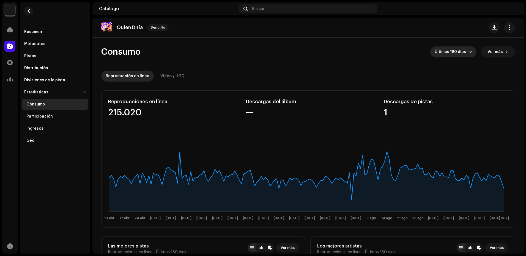
click at [447, 59] on re-o-consumption-dashboard-header "Consumo Últimos 180 días Ver más Reproducción en línea Video y UGC" at bounding box center [308, 62] width 414 height 48
click at [449, 56] on span "Últimos 180 días" at bounding box center [452, 52] width 34 height 11
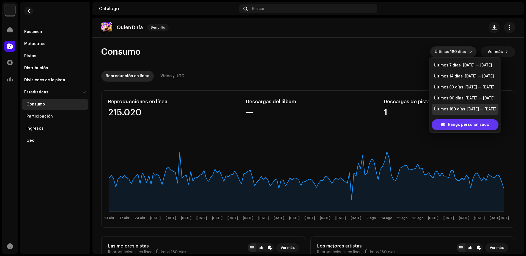
scroll to position [9, 0]
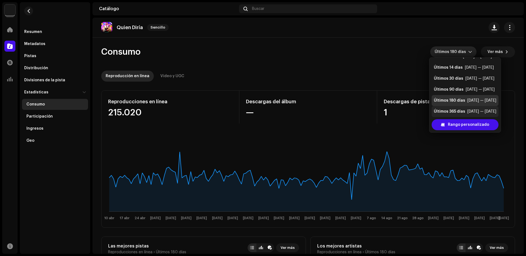
click at [458, 114] on div "Últimos 365 días" at bounding box center [449, 112] width 31 height 6
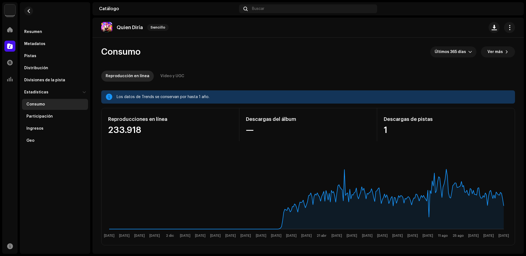
click at [128, 132] on div "233.918" at bounding box center [170, 130] width 124 height 9
click at [258, 80] on div "Reproducción en línea Video y UGC" at bounding box center [308, 76] width 414 height 11
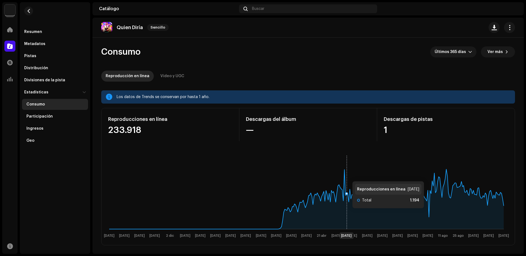
drag, startPoint x: 347, startPoint y: 176, endPoint x: 336, endPoint y: 174, distance: 11.4
click at [335, 175] on icon "7 oct 21 oct 4 nov 18 nov 2 dic 16 dic 30 dic 13 ene 27 ene 10 feb 24 feb 10 ma…" at bounding box center [307, 196] width 406 height 88
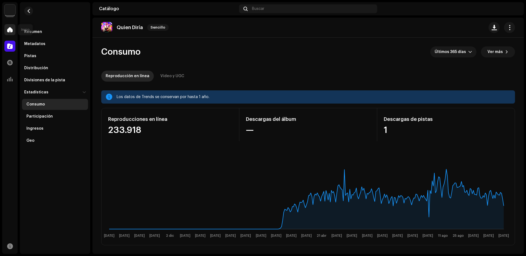
click at [13, 28] on div at bounding box center [9, 29] width 11 height 11
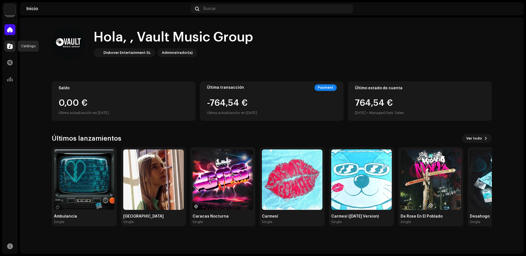
click at [6, 50] on div at bounding box center [9, 46] width 11 height 11
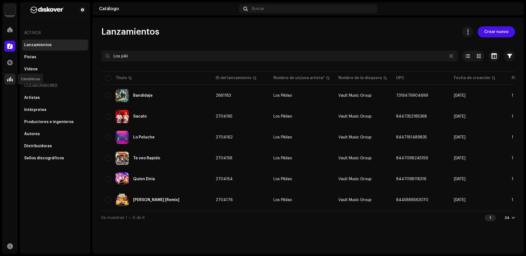
click at [13, 80] on div at bounding box center [9, 79] width 11 height 11
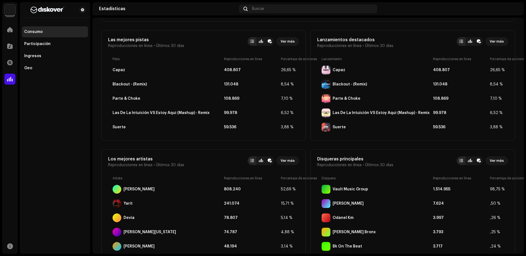
scroll to position [193, 0]
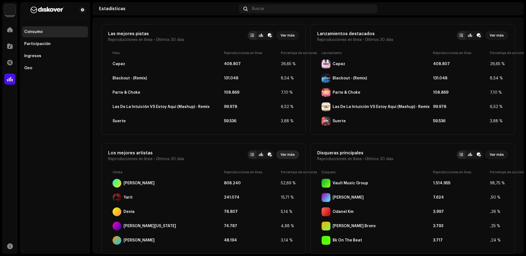
click at [290, 152] on span "Ver más" at bounding box center [288, 154] width 14 height 11
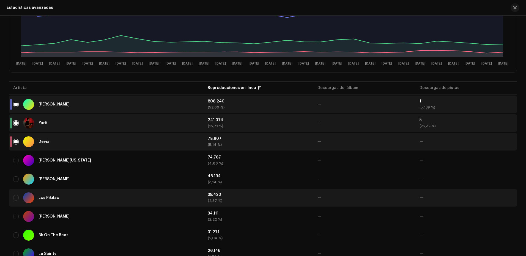
scroll to position [138, 0]
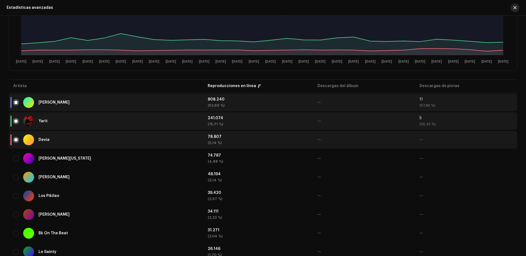
click at [514, 5] on button "button" at bounding box center [515, 7] width 9 height 9
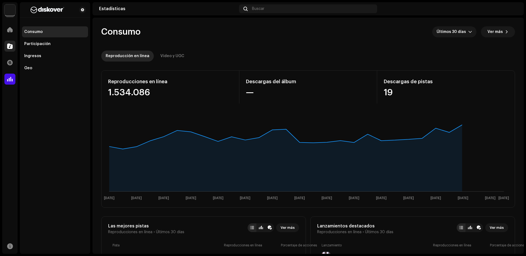
click at [15, 49] on div at bounding box center [9, 46] width 11 height 11
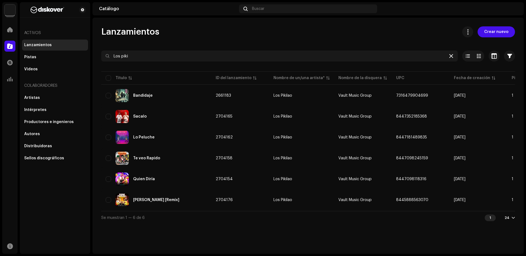
click at [452, 57] on icon at bounding box center [451, 56] width 4 height 4
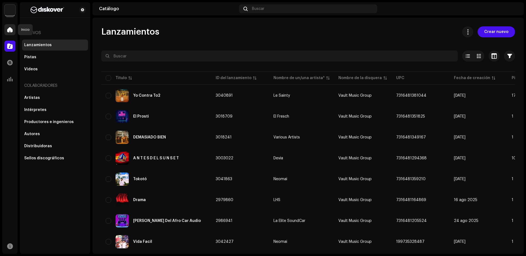
click at [10, 29] on span at bounding box center [10, 30] width 6 height 4
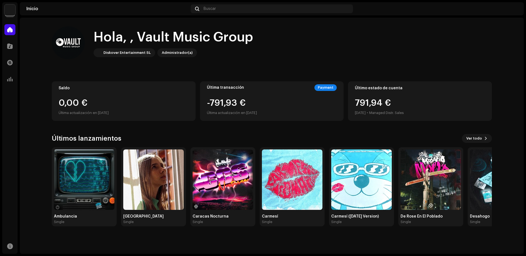
click at [14, 48] on div at bounding box center [9, 46] width 11 height 11
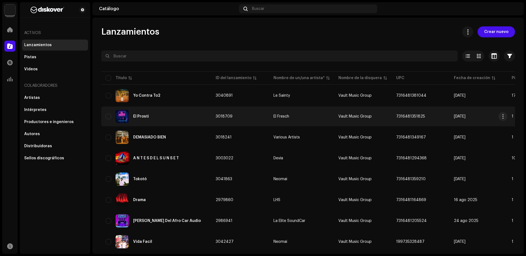
click at [180, 113] on div "El Prosti" at bounding box center [156, 116] width 101 height 13
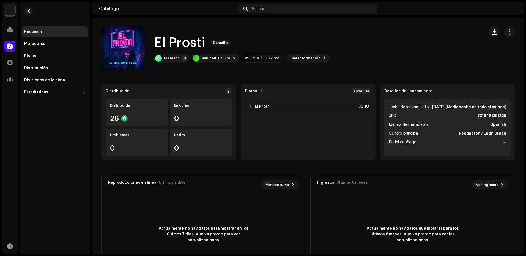
click at [181, 43] on h1 "El Prosti" at bounding box center [179, 43] width 51 height 18
copy div "El Prosti Sencillo"
click at [258, 60] on div "7316481351825" at bounding box center [266, 58] width 29 height 4
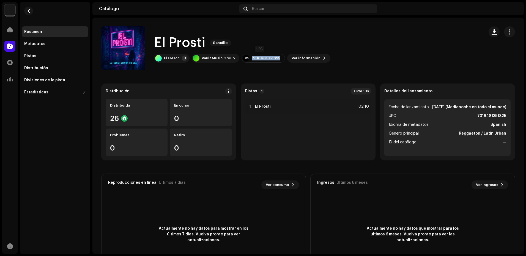
click at [258, 60] on div "7316481351825" at bounding box center [266, 58] width 29 height 4
copy div "7316481351825"
click at [10, 32] on div at bounding box center [9, 29] width 11 height 11
